Goal: Task Accomplishment & Management: Complete application form

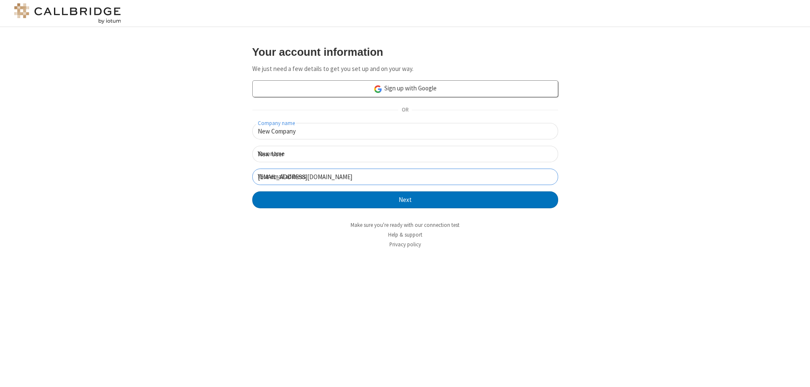
click button "Next" at bounding box center [405, 199] width 306 height 17
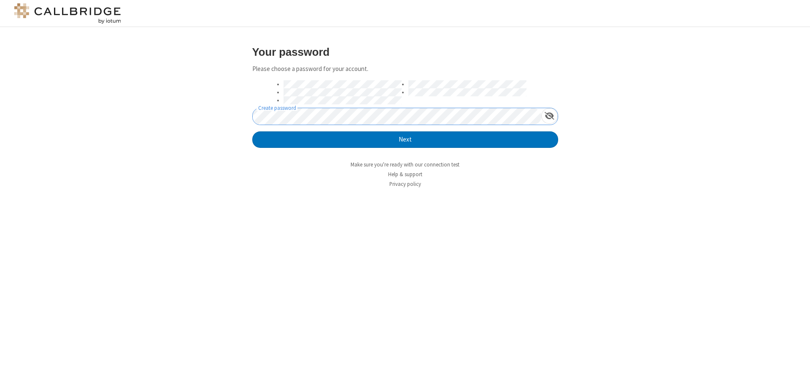
click button "Next" at bounding box center [405, 139] width 306 height 17
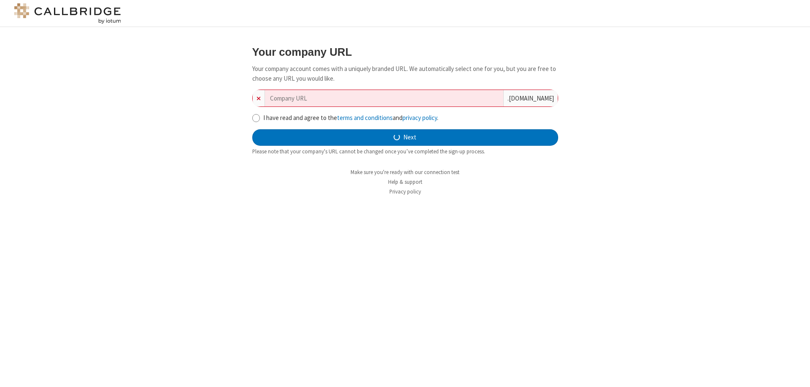
type input "new-company-flexibility-53376"
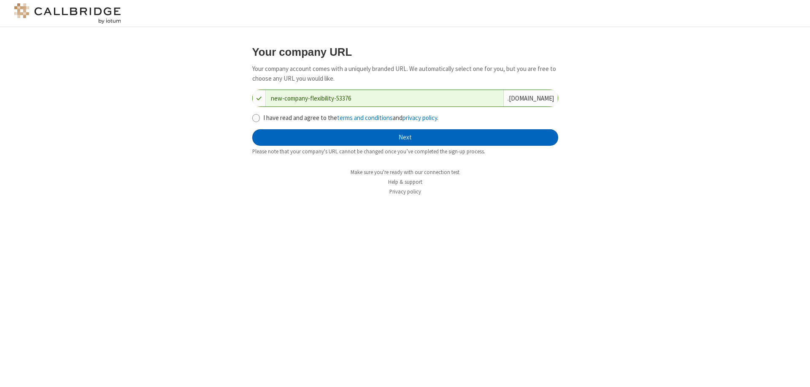
click at [405, 137] on button "Next" at bounding box center [405, 137] width 306 height 17
